Goal: Task Accomplishment & Management: Use online tool/utility

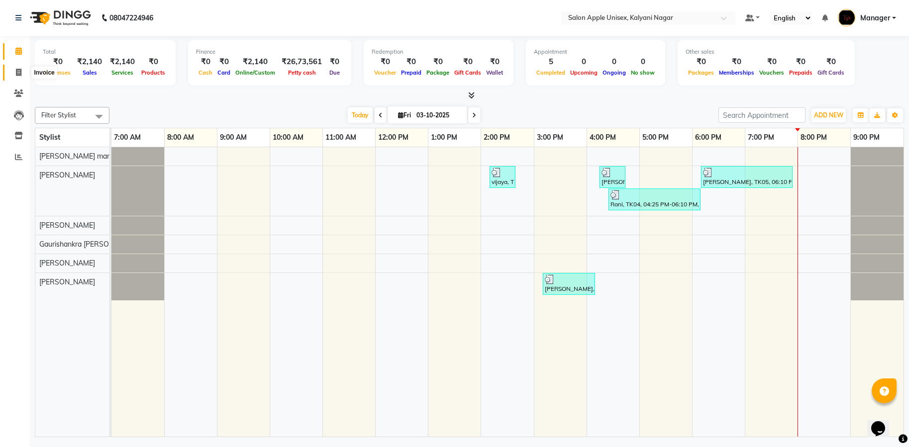
click at [17, 71] on icon at bounding box center [18, 72] width 5 height 7
select select "service"
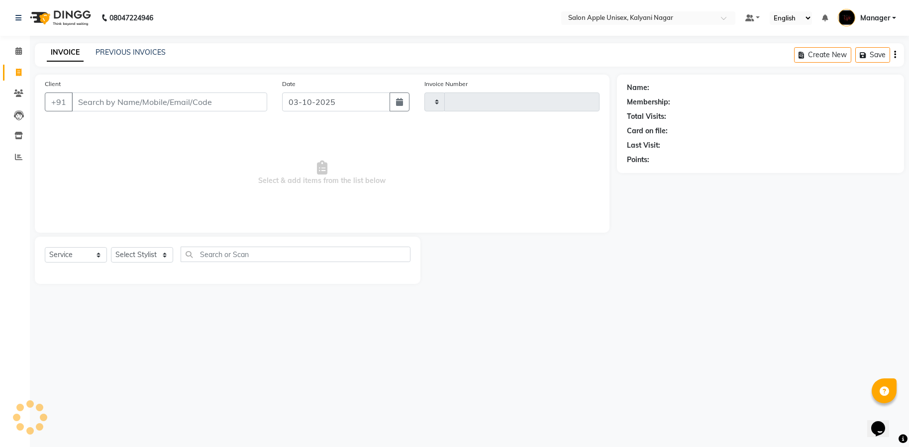
type input "2047"
select select "119"
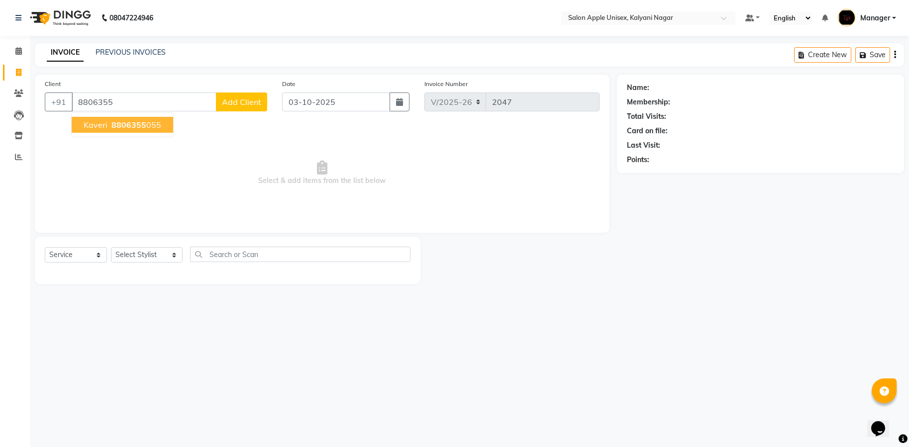
click at [158, 127] on ngb-highlight "8806355 055" at bounding box center [135, 125] width 52 height 10
type input "8806355055"
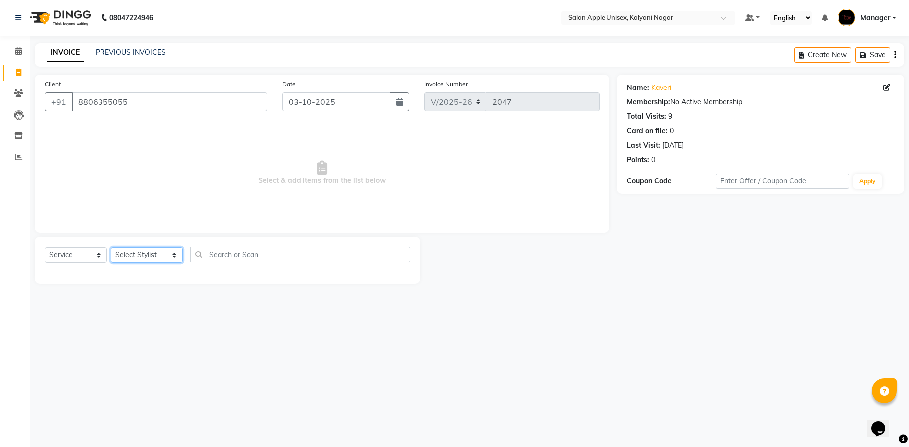
click at [144, 251] on select "Select Stylist [PERSON_NAME] Gaurishankra [PERSON_NAME] (Owner) [PERSON_NAME] M…" at bounding box center [147, 254] width 72 height 15
select select "93409"
click at [111, 247] on select "Select Stylist [PERSON_NAME] Gaurishankra [PERSON_NAME] (Owner) [PERSON_NAME] M…" at bounding box center [147, 254] width 72 height 15
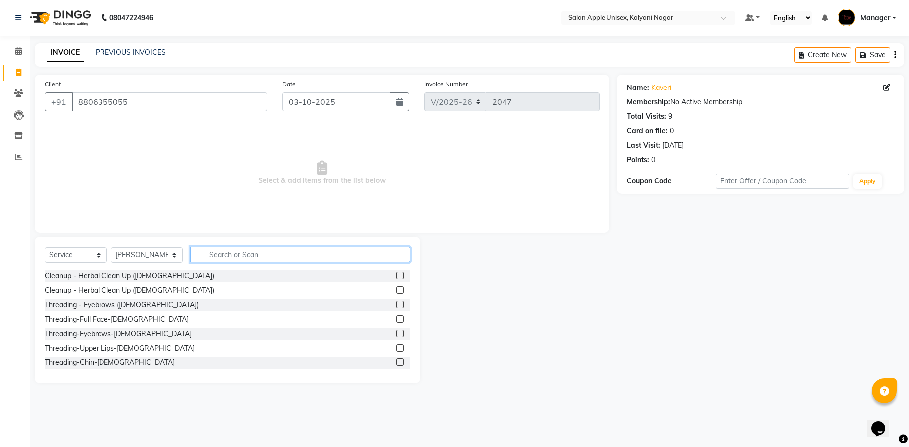
click at [251, 258] on input "text" at bounding box center [300, 254] width 220 height 15
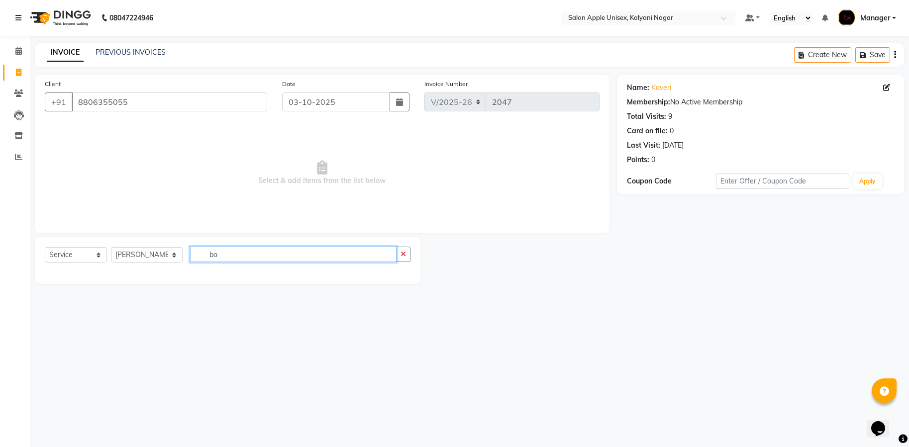
type input "b"
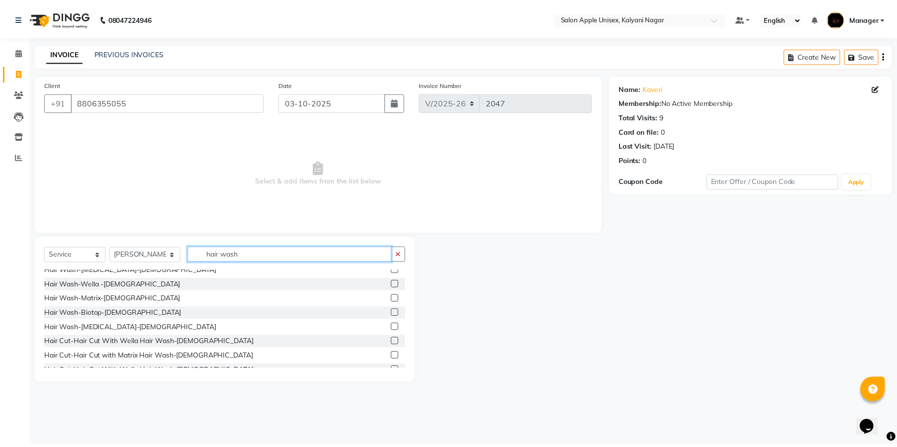
scroll to position [149, 0]
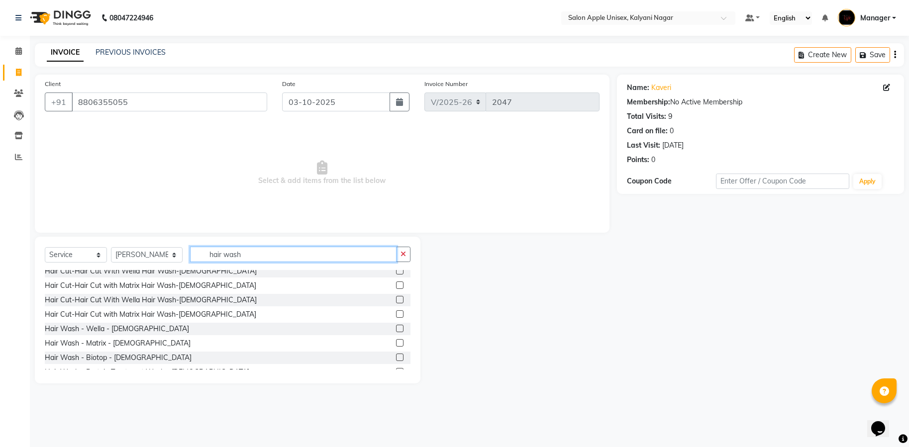
type input "hair wash"
click at [396, 357] on label at bounding box center [399, 357] width 7 height 7
click at [396, 357] on input "checkbox" at bounding box center [399, 358] width 6 height 6
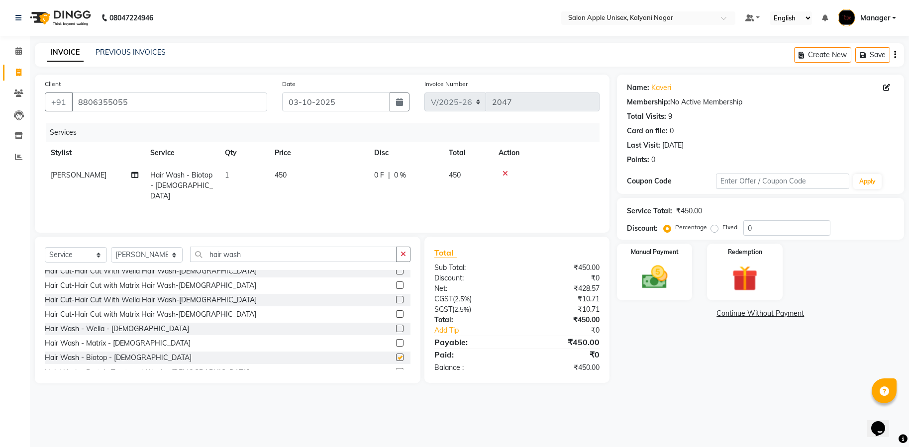
checkbox input "false"
click at [658, 278] on img at bounding box center [655, 277] width 42 height 29
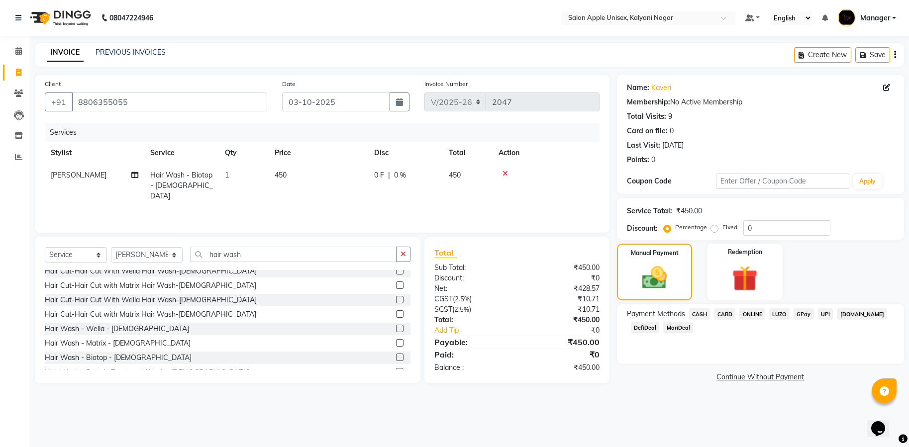
click at [746, 313] on span "ONLINE" at bounding box center [752, 313] width 26 height 11
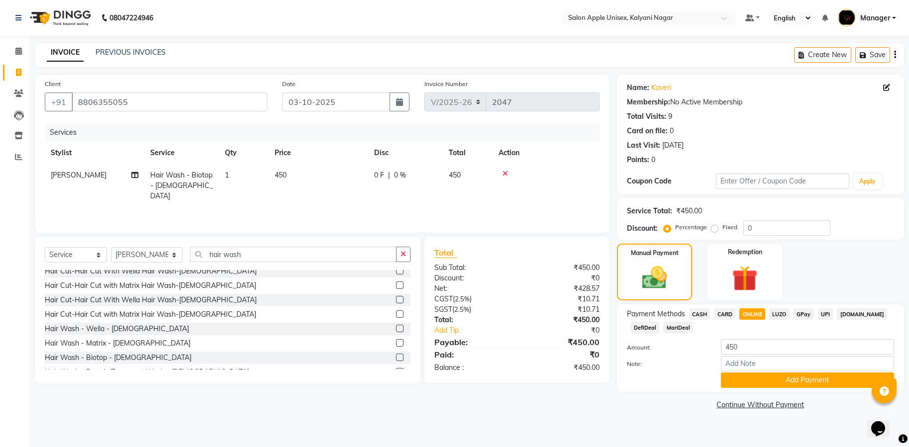
click at [776, 379] on button "Add Payment" at bounding box center [807, 380] width 173 height 15
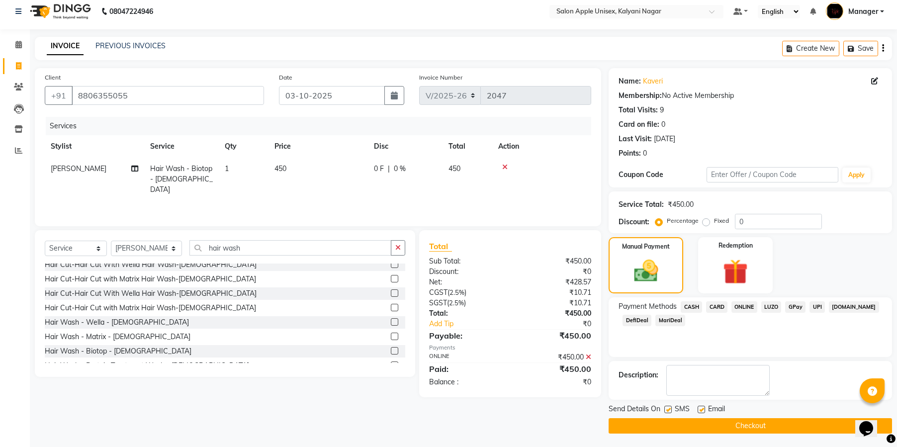
scroll to position [8, 0]
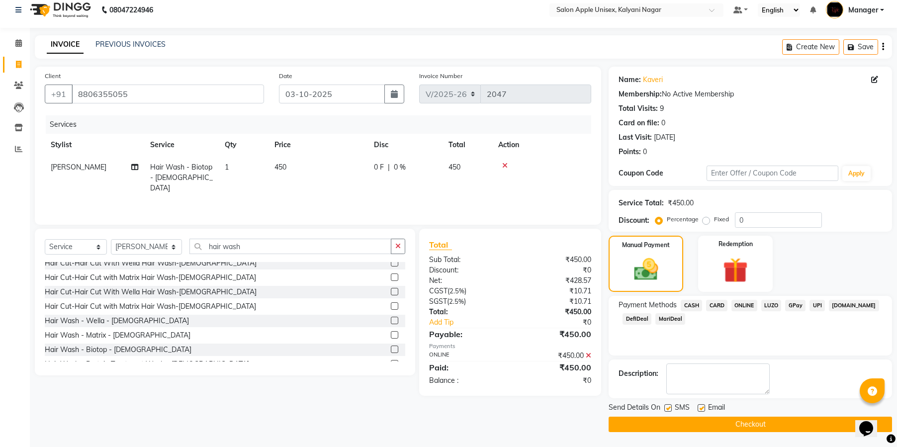
click at [763, 426] on button "Checkout" at bounding box center [751, 424] width 284 height 15
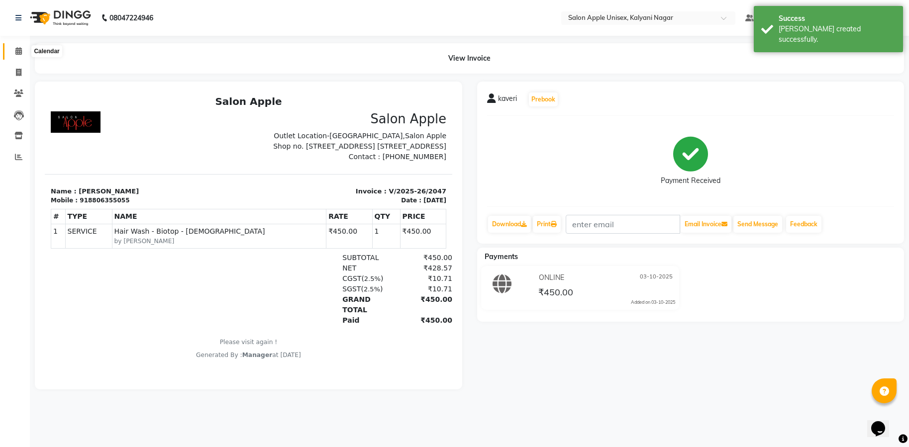
click at [16, 47] on icon at bounding box center [18, 50] width 6 height 7
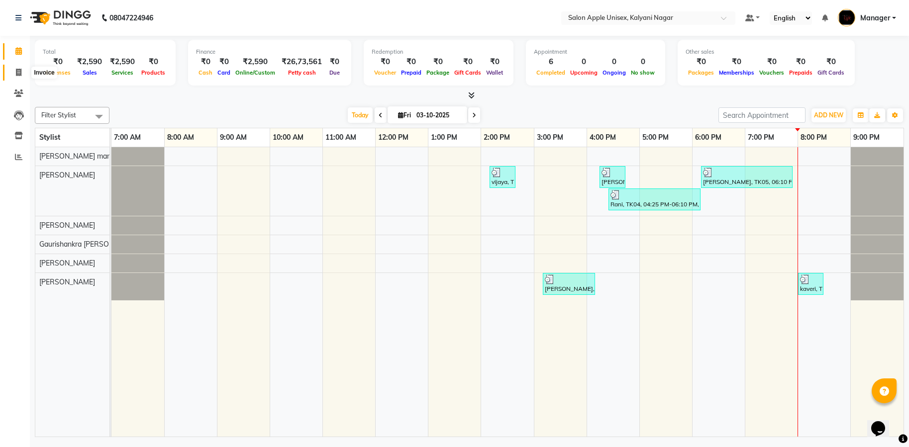
click at [18, 75] on icon at bounding box center [18, 72] width 5 height 7
select select "119"
select select "service"
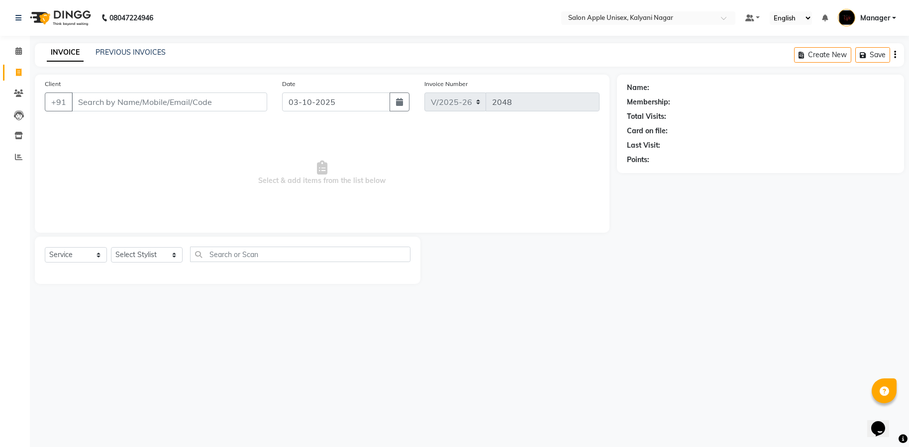
click at [159, 96] on input "Client" at bounding box center [169, 102] width 195 height 19
type input "9657066166"
click at [232, 110] on button "Add Client" at bounding box center [241, 102] width 51 height 19
select select "22"
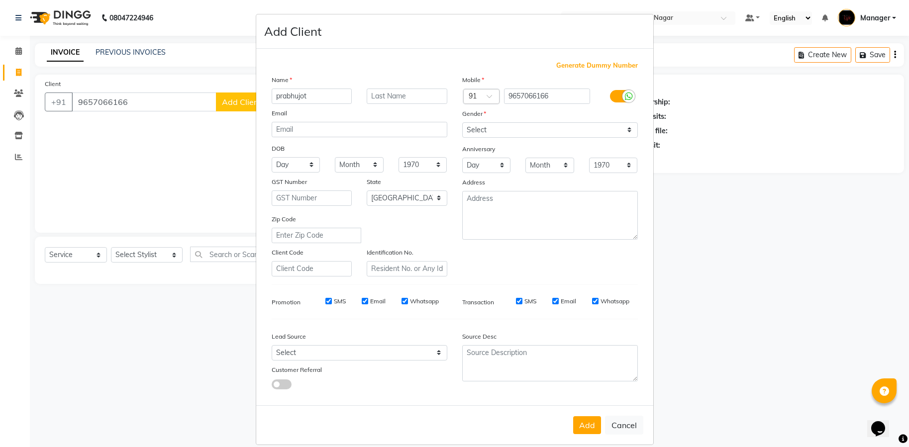
type input "prabhujot"
click at [626, 134] on select "Select [DEMOGRAPHIC_DATA] [DEMOGRAPHIC_DATA] Other Prefer Not To Say" at bounding box center [550, 129] width 176 height 15
select select "[DEMOGRAPHIC_DATA]"
click at [462, 122] on select "Select [DEMOGRAPHIC_DATA] [DEMOGRAPHIC_DATA] Other Prefer Not To Say" at bounding box center [550, 129] width 176 height 15
click at [586, 422] on button "Add" at bounding box center [587, 425] width 28 height 18
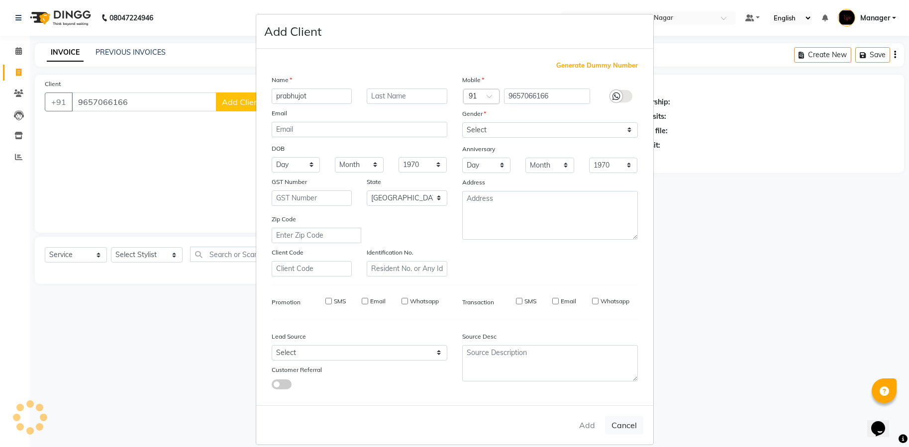
select select
select select "null"
select select
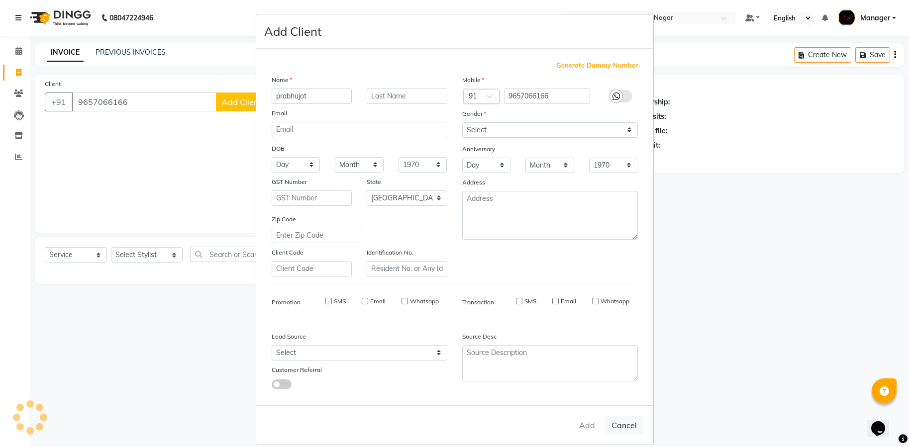
select select
checkbox input "false"
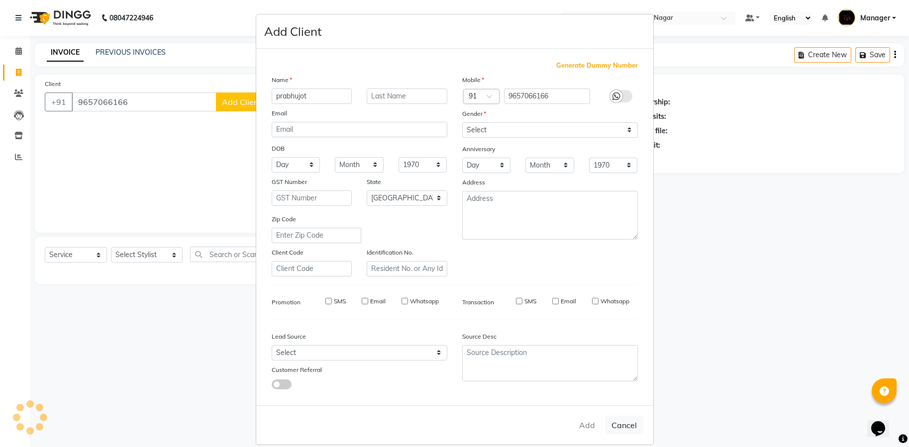
checkbox input "false"
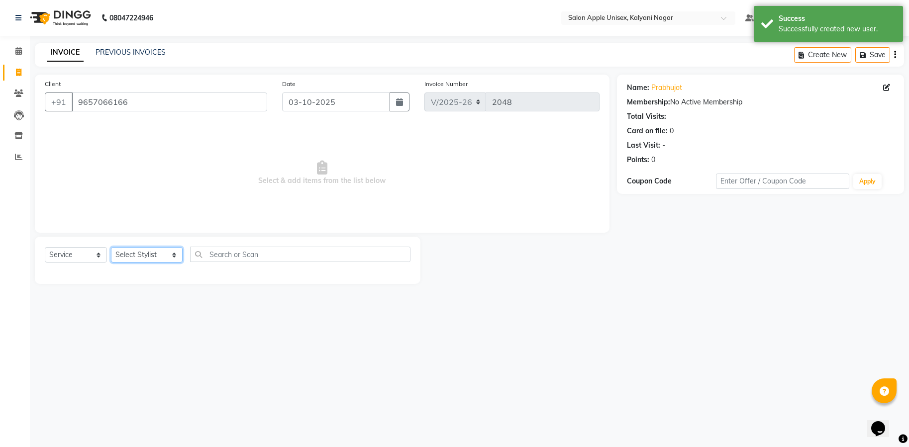
click at [161, 256] on select "Select Stylist [PERSON_NAME] Gaurishankra [PERSON_NAME] (Owner) [PERSON_NAME] M…" at bounding box center [147, 254] width 72 height 15
select select "67551"
click at [111, 247] on select "Select Stylist [PERSON_NAME] Gaurishankra [PERSON_NAME] (Owner) [PERSON_NAME] M…" at bounding box center [147, 254] width 72 height 15
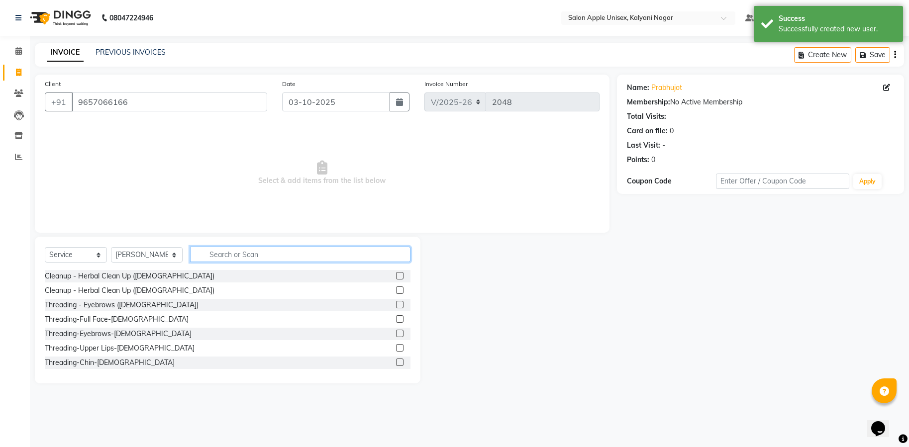
click at [217, 253] on input "text" at bounding box center [300, 254] width 220 height 15
type input "hair cut"
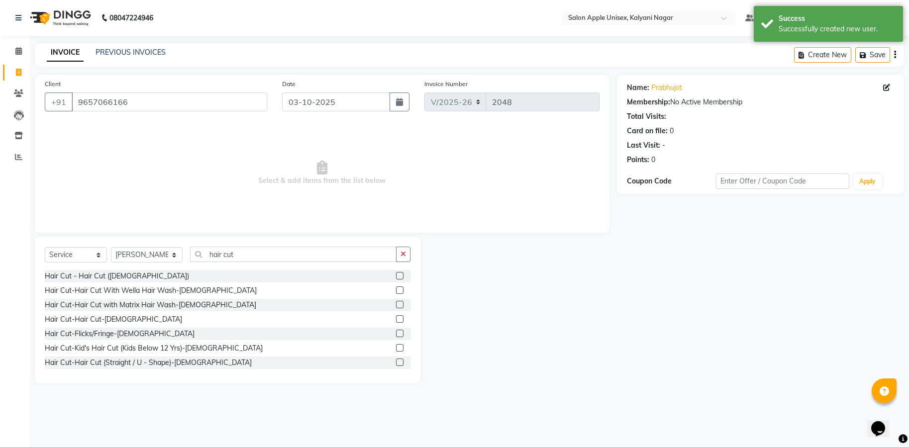
click at [116, 322] on div "Hair Cut-Hair Cut-[DEMOGRAPHIC_DATA]" at bounding box center [113, 319] width 137 height 10
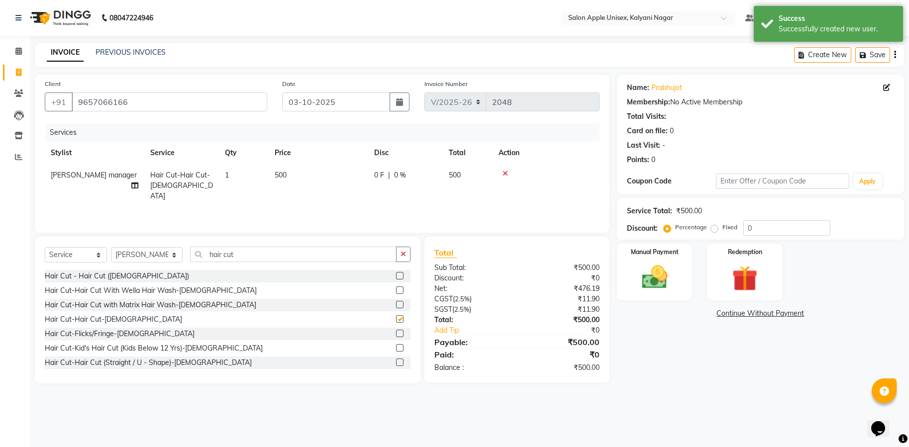
checkbox input "false"
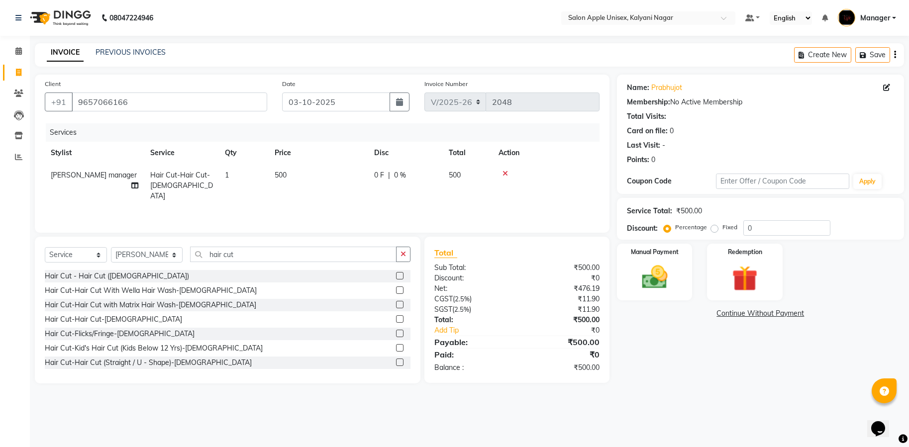
click at [656, 278] on img at bounding box center [655, 277] width 42 height 29
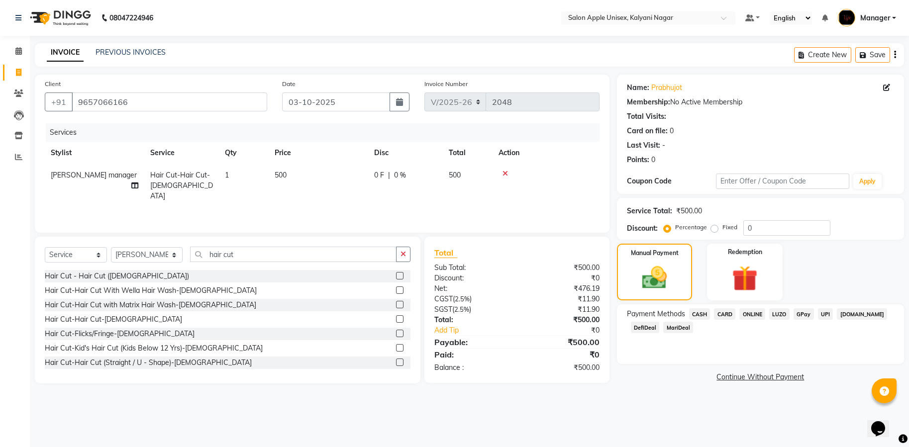
click at [698, 314] on span "CASH" at bounding box center [699, 313] width 21 height 11
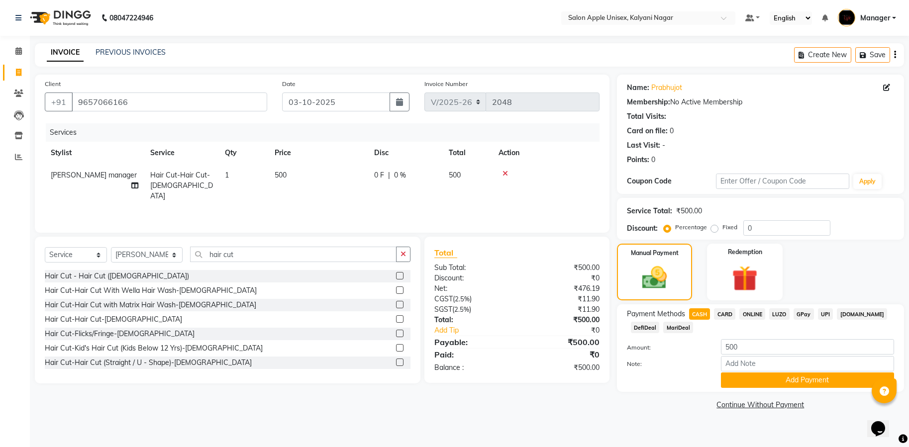
click at [799, 380] on button "Add Payment" at bounding box center [807, 380] width 173 height 15
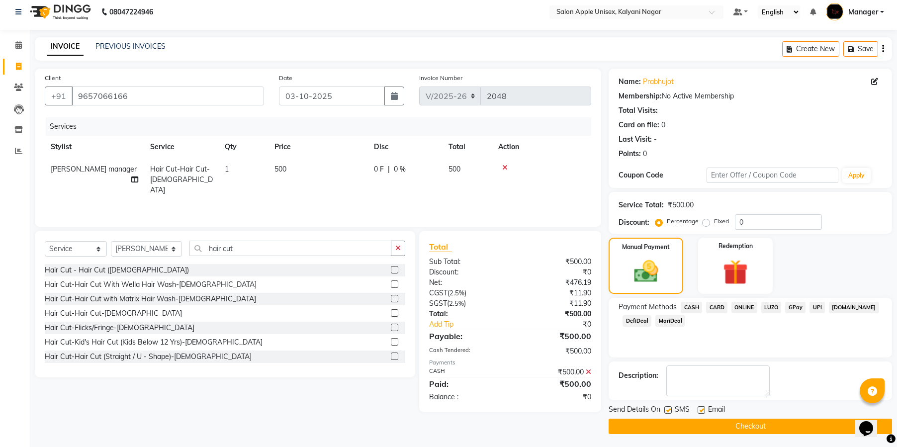
scroll to position [8, 0]
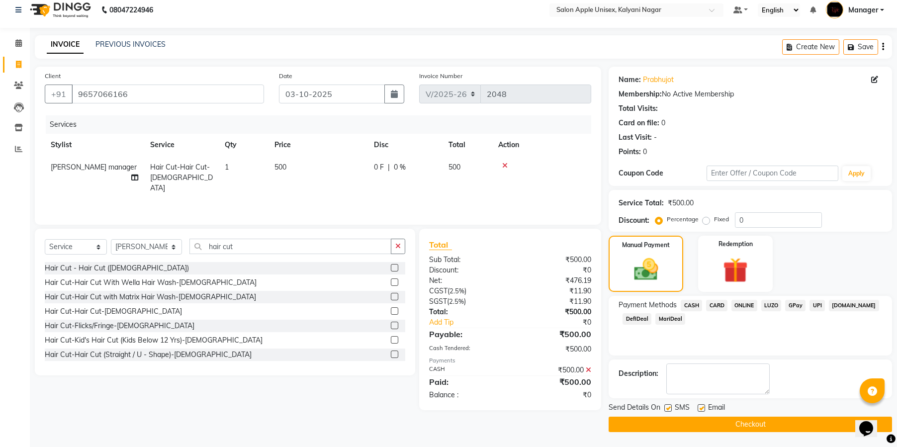
click at [761, 425] on button "Checkout" at bounding box center [751, 424] width 284 height 15
